Goal: Check status: Check status

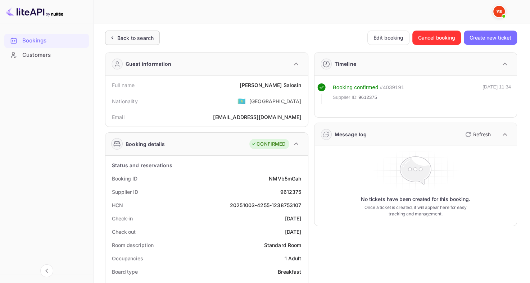
click at [120, 42] on div "Back to search" at bounding box center [132, 38] width 55 height 14
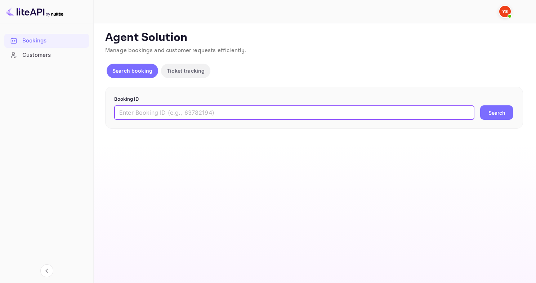
click at [198, 117] on input "text" at bounding box center [294, 112] width 360 height 14
paste input "9614504"
type input "9614504"
click at [480, 105] on button "Search" at bounding box center [496, 112] width 33 height 14
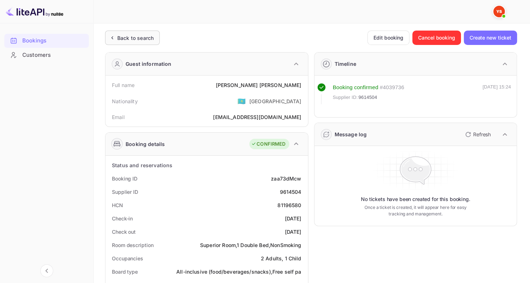
click at [124, 39] on div "Back to search" at bounding box center [135, 38] width 36 height 8
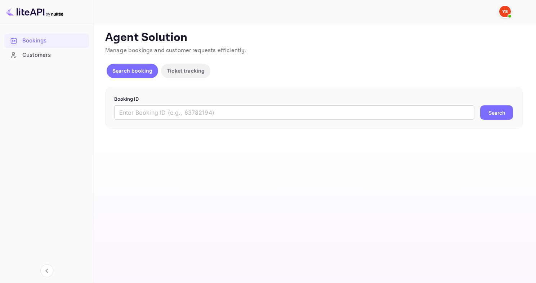
click at [221, 104] on form "Booking ID ​ Search" at bounding box center [314, 108] width 400 height 24
click at [211, 109] on input "text" at bounding box center [294, 112] width 360 height 14
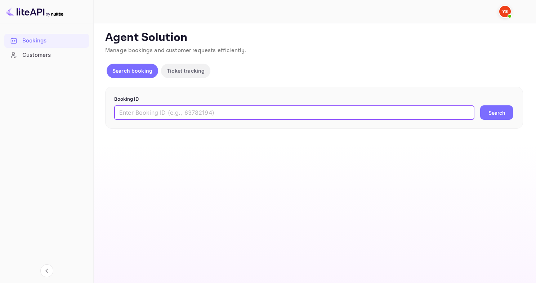
paste input "9545015"
type input "9545015"
click at [480, 105] on button "Search" at bounding box center [496, 112] width 33 height 14
